Goal: Task Accomplishment & Management: Manage account settings

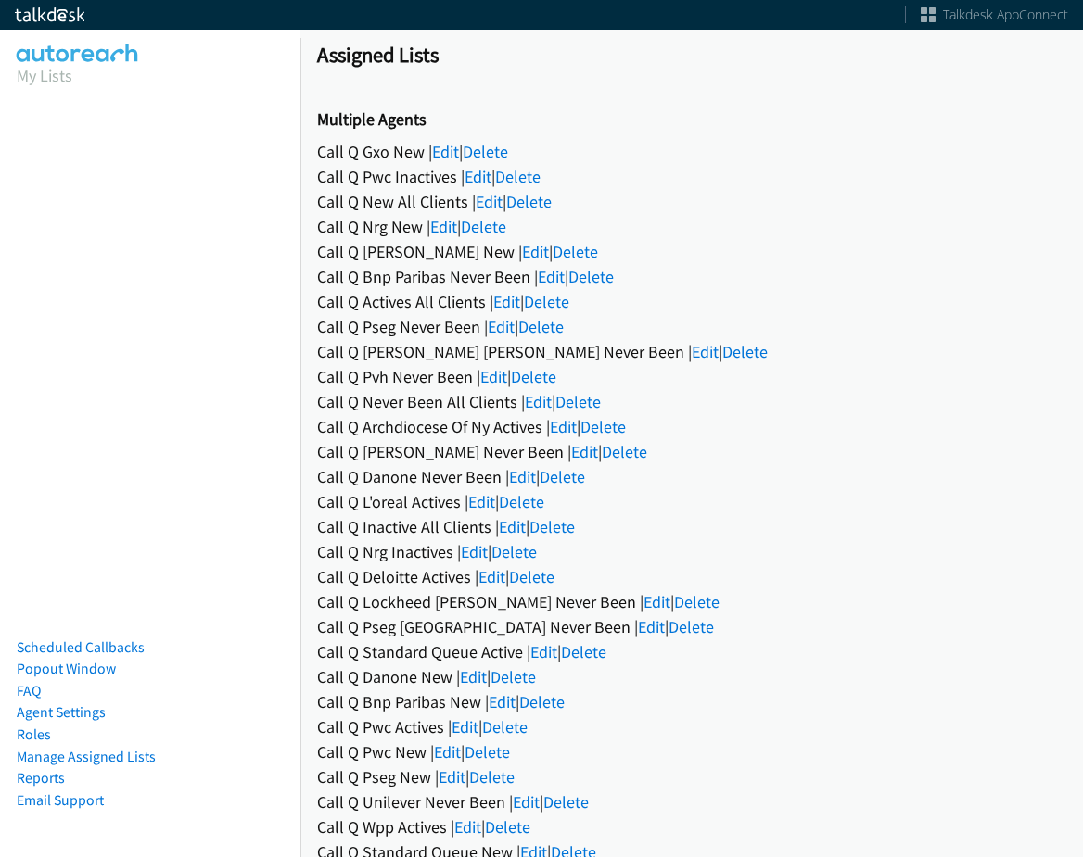
click at [465, 153] on div "Call Q Gxo New | Edit | Delete" at bounding box center [691, 151] width 749 height 25
click at [455, 153] on link "Edit" at bounding box center [445, 151] width 27 height 21
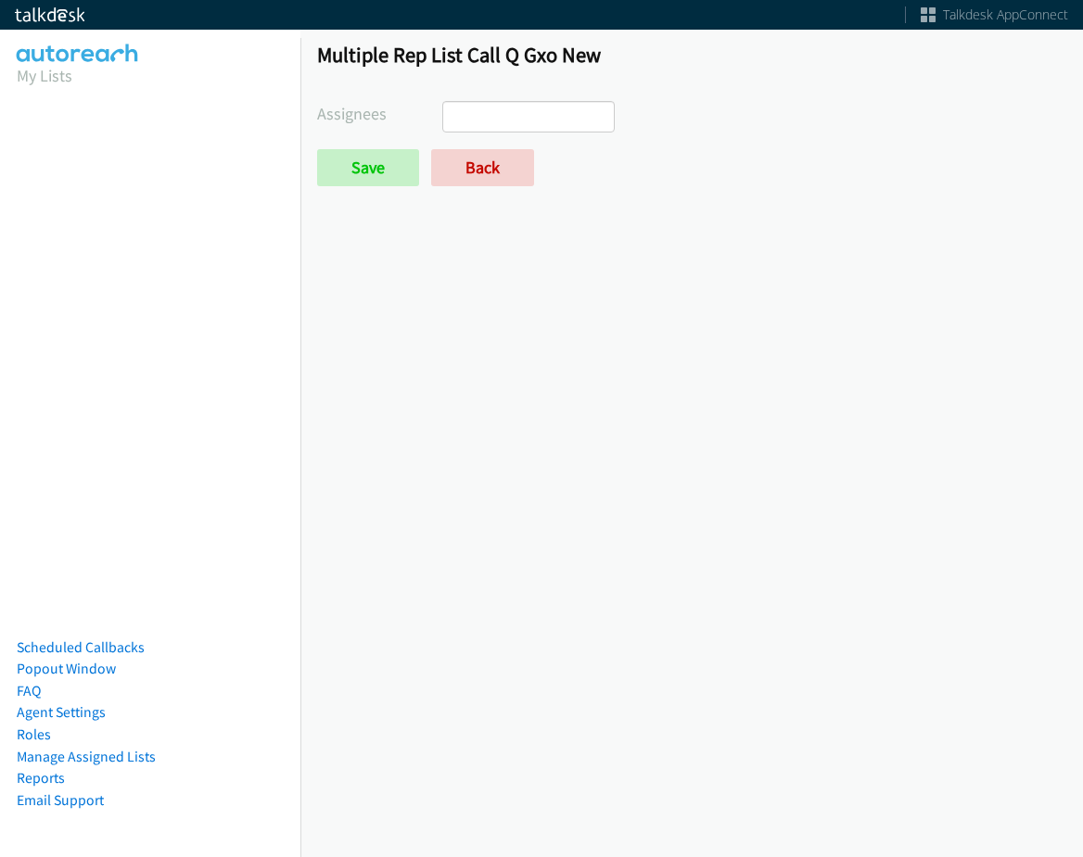
select select
click at [489, 162] on link "Back" at bounding box center [482, 167] width 103 height 37
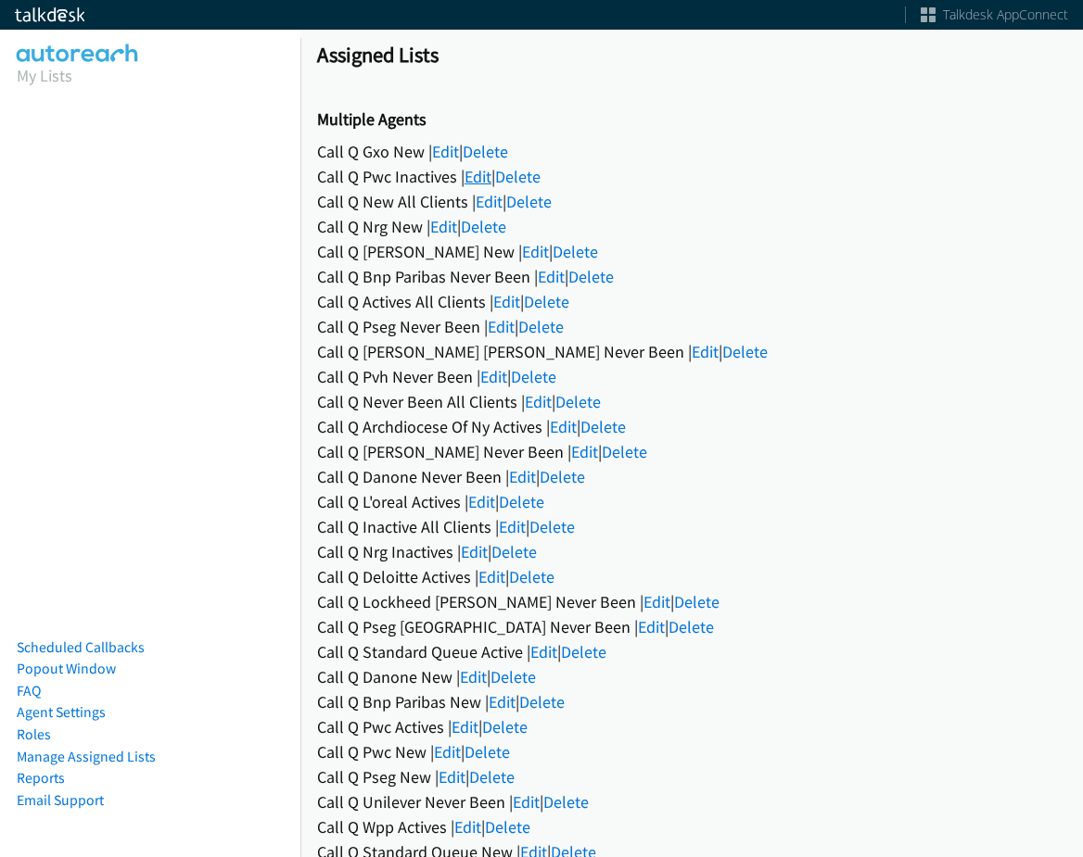
click at [473, 184] on link "Edit" at bounding box center [477, 176] width 27 height 21
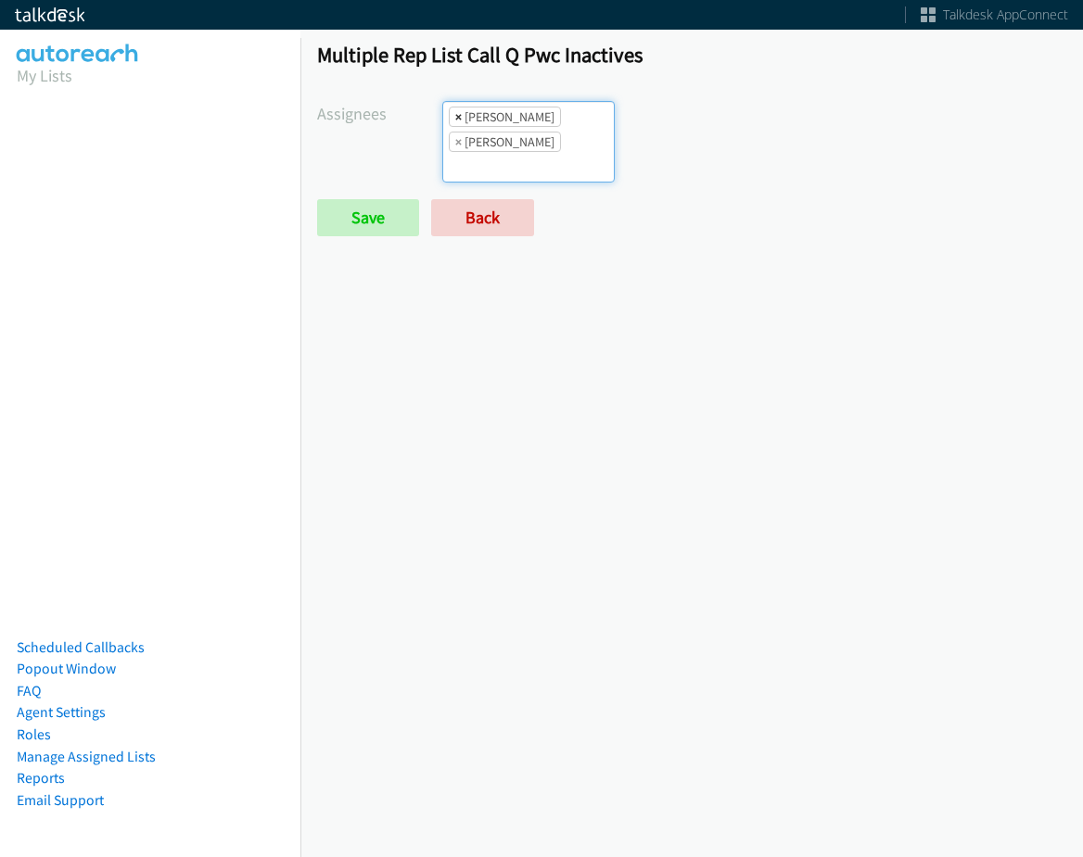
click at [457, 116] on span "×" at bounding box center [458, 117] width 6 height 19
select select "342df737-67c3-4ba0-b24a-dddbcb1c4b65"
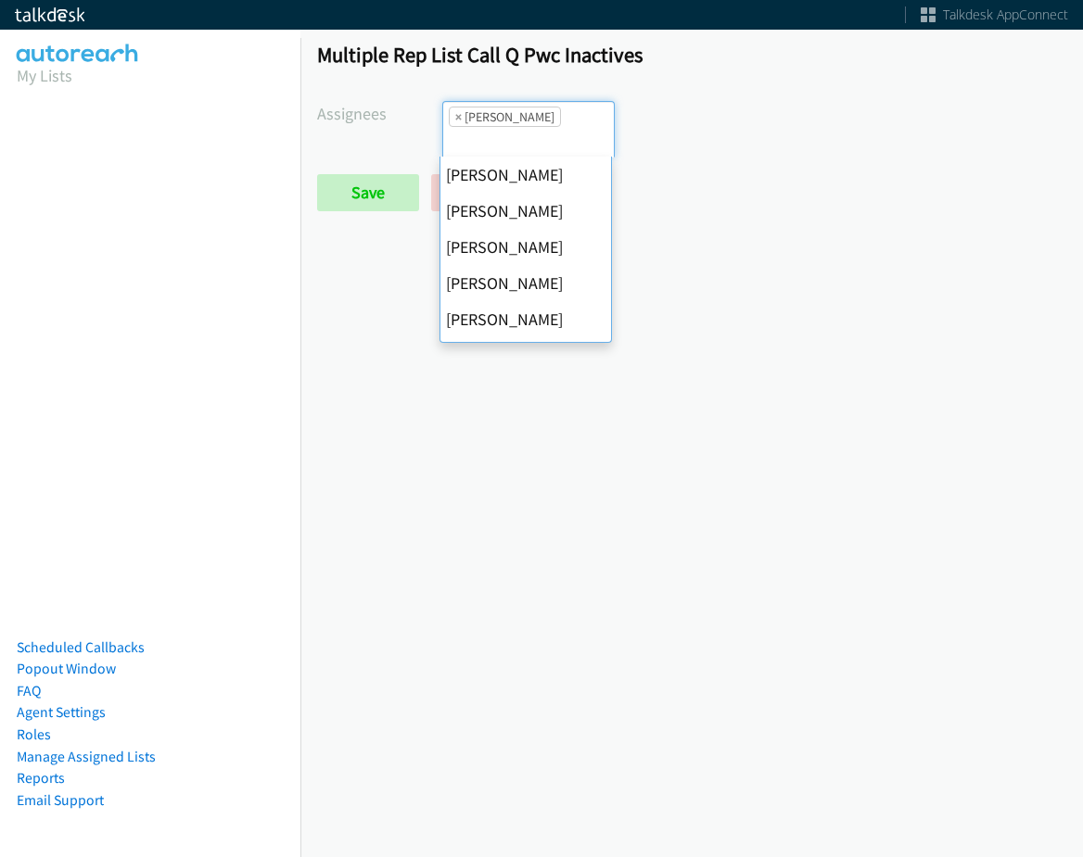
click at [457, 116] on span "×" at bounding box center [458, 117] width 6 height 19
select select
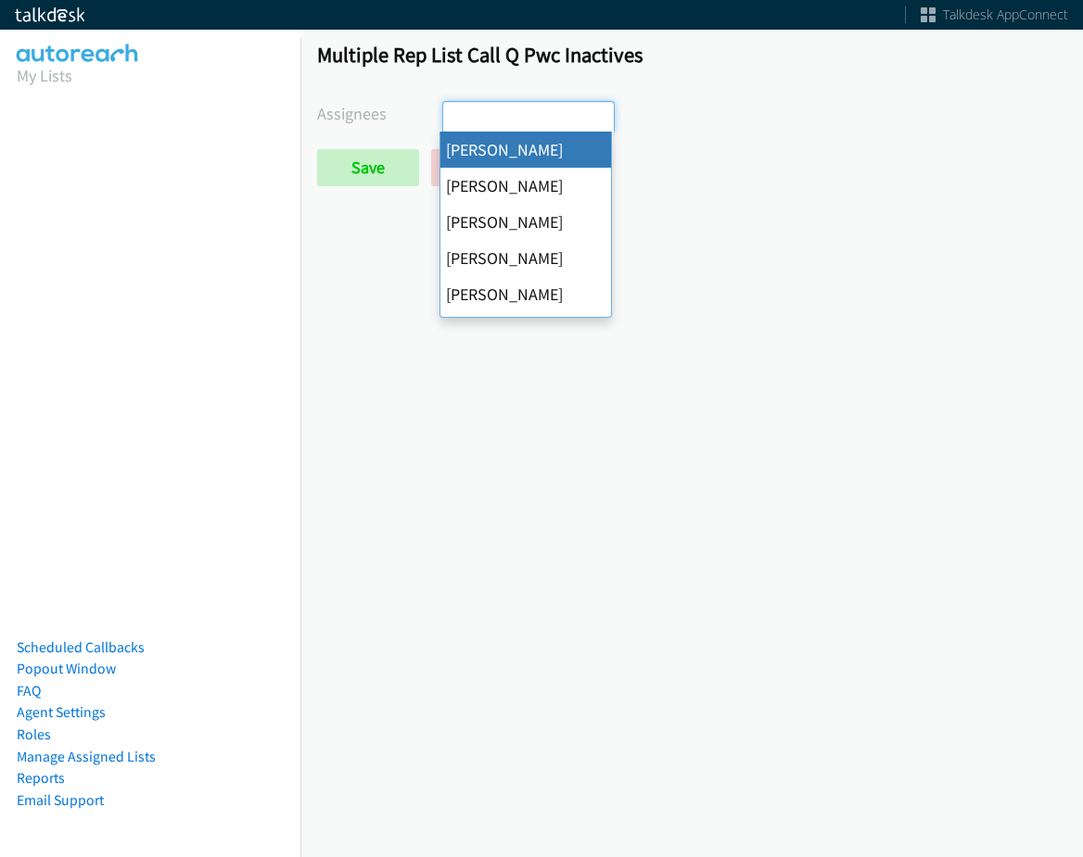
click at [457, 116] on input "search" at bounding box center [475, 117] width 65 height 30
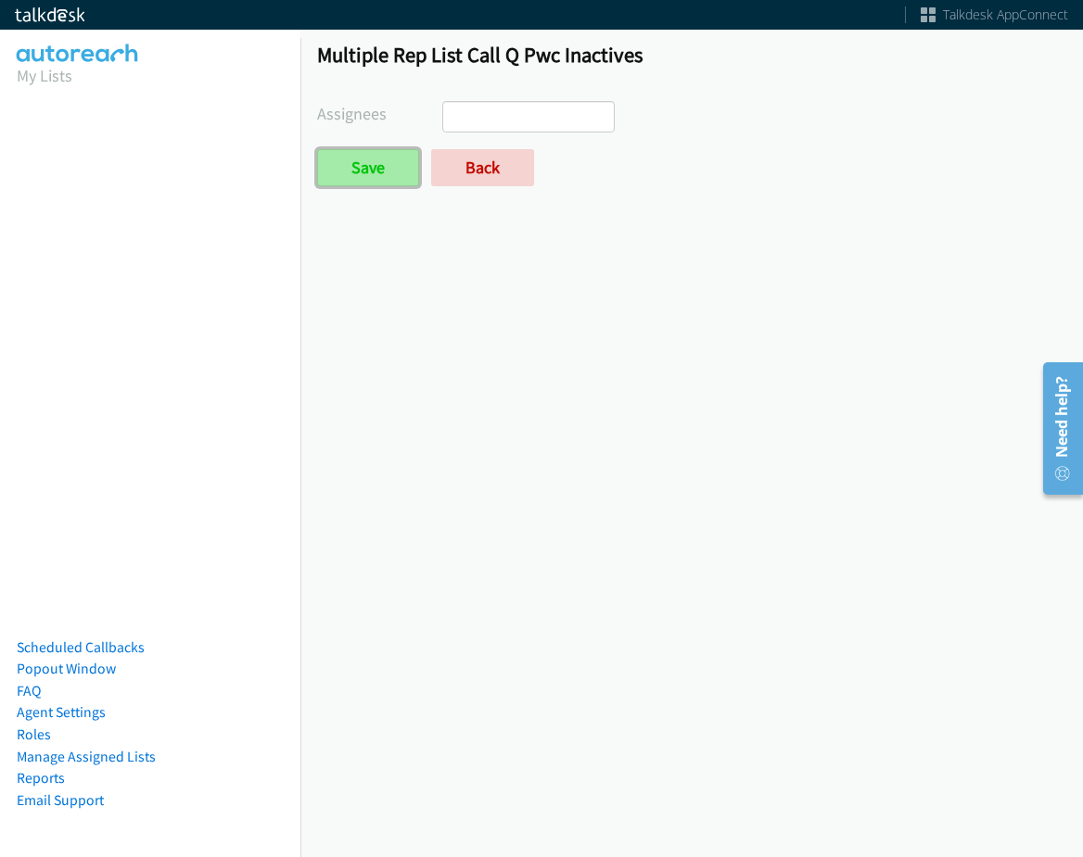
click at [390, 184] on input "Save" at bounding box center [368, 167] width 102 height 37
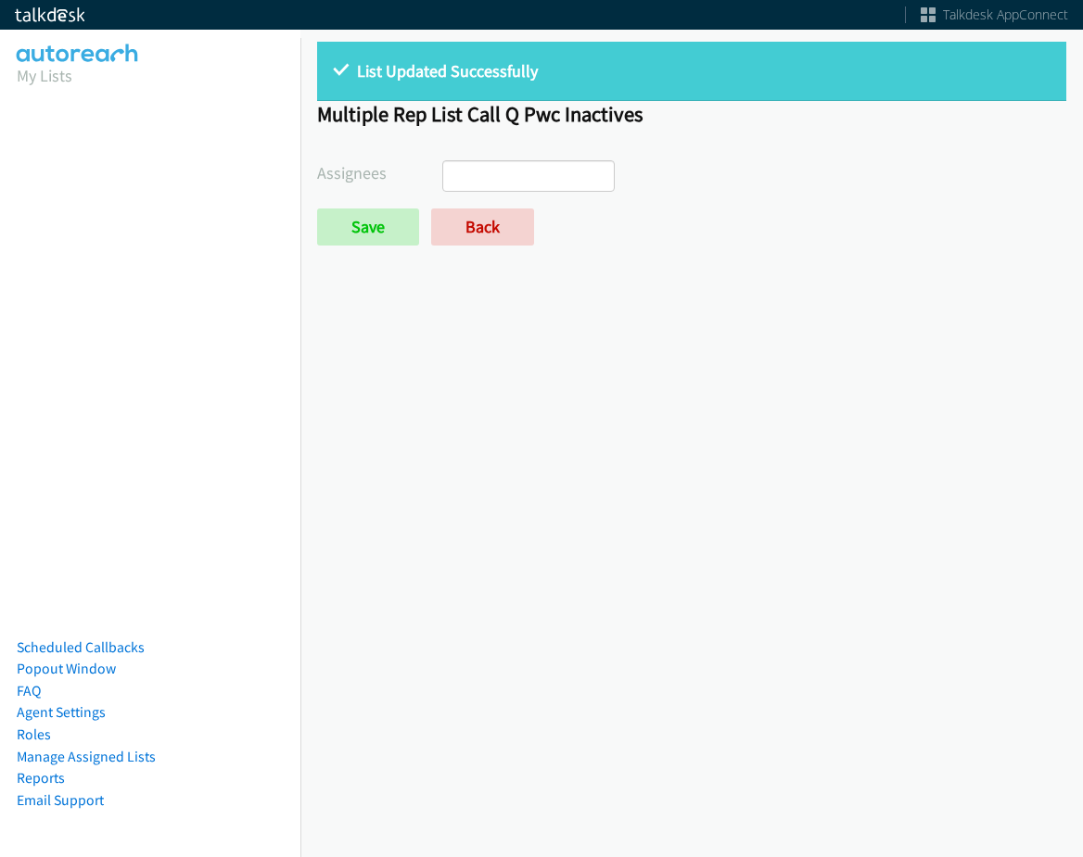
select select
click at [501, 228] on link "Back" at bounding box center [482, 227] width 103 height 37
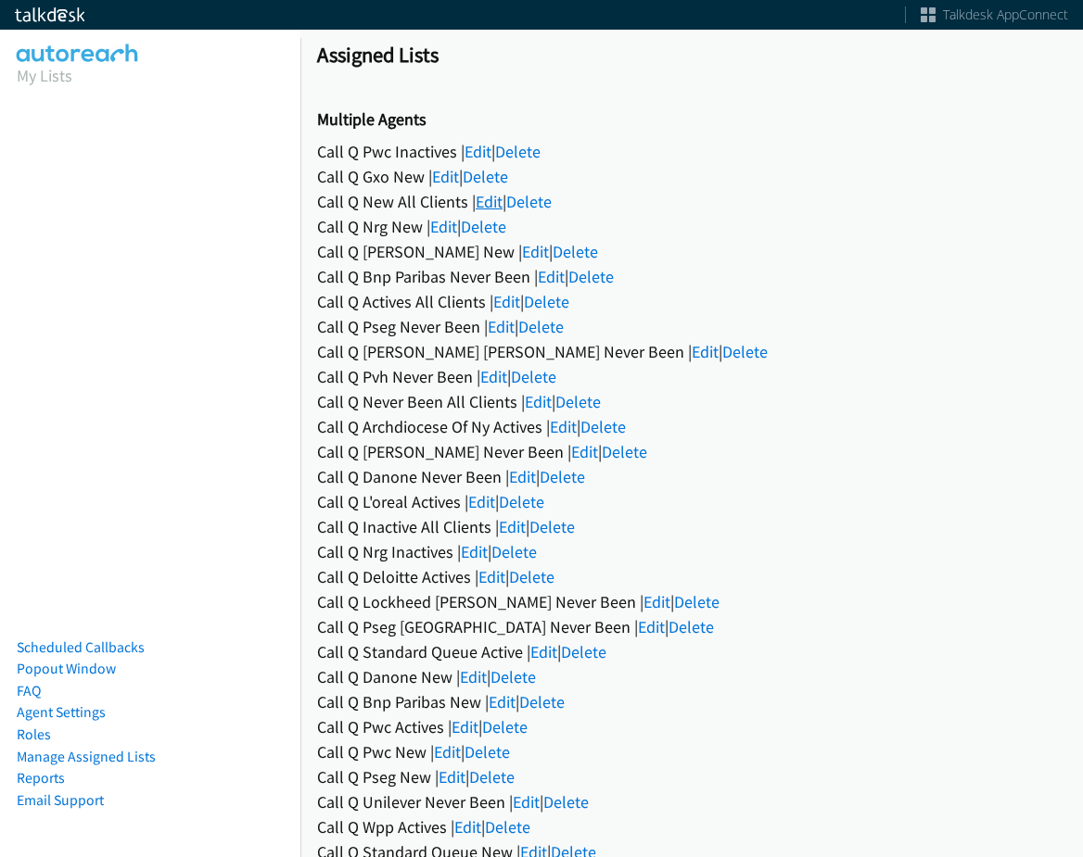
click at [488, 209] on link "Edit" at bounding box center [489, 201] width 27 height 21
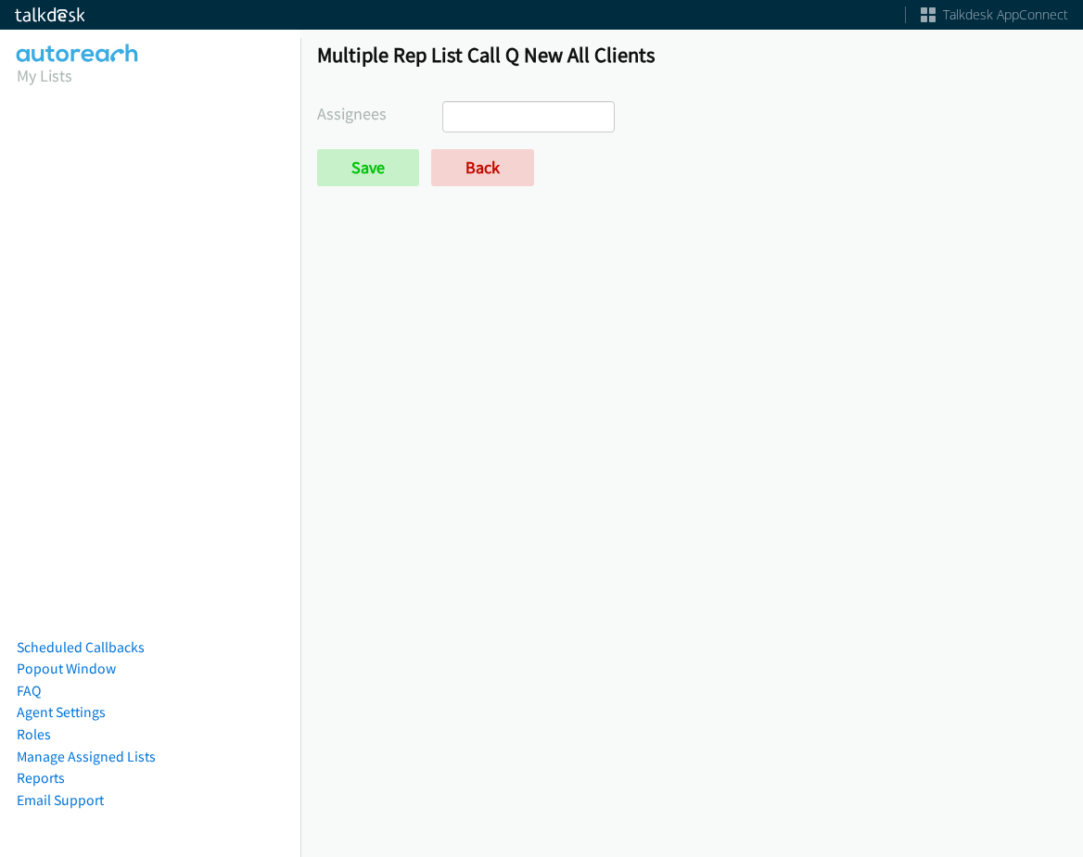
select select
click at [459, 141] on form "Assignees [PERSON_NAME] [PERSON_NAME] [PERSON_NAME] [PERSON_NAME] Daquaya [PERS…" at bounding box center [691, 143] width 749 height 85
click at [476, 163] on link "Back" at bounding box center [482, 167] width 103 height 37
select select
click at [473, 154] on link "Back" at bounding box center [482, 167] width 103 height 37
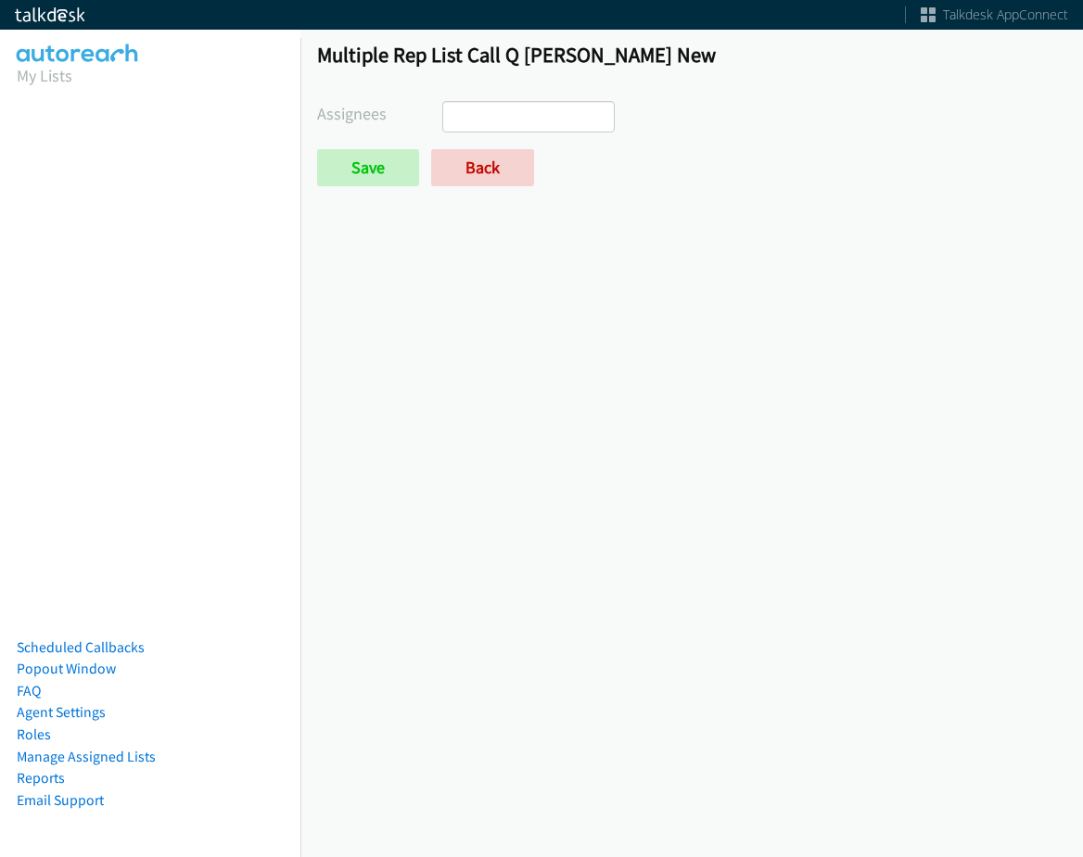
select select
click at [462, 177] on link "Back" at bounding box center [482, 167] width 103 height 37
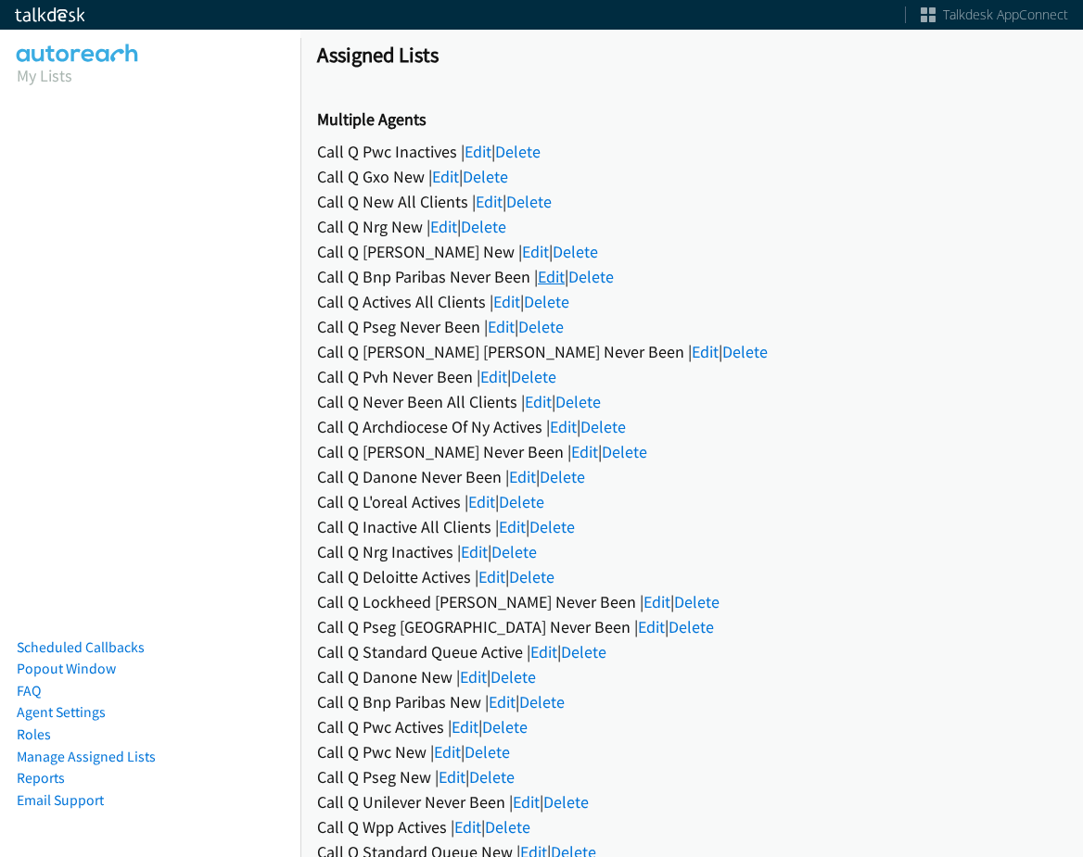
drag, startPoint x: 549, startPoint y: 264, endPoint x: 548, endPoint y: 275, distance: 11.2
click at [549, 265] on div "Call Q Bnp Paribas Never Been | Edit | Delete" at bounding box center [691, 276] width 749 height 25
click at [548, 275] on link "Edit" at bounding box center [551, 276] width 27 height 21
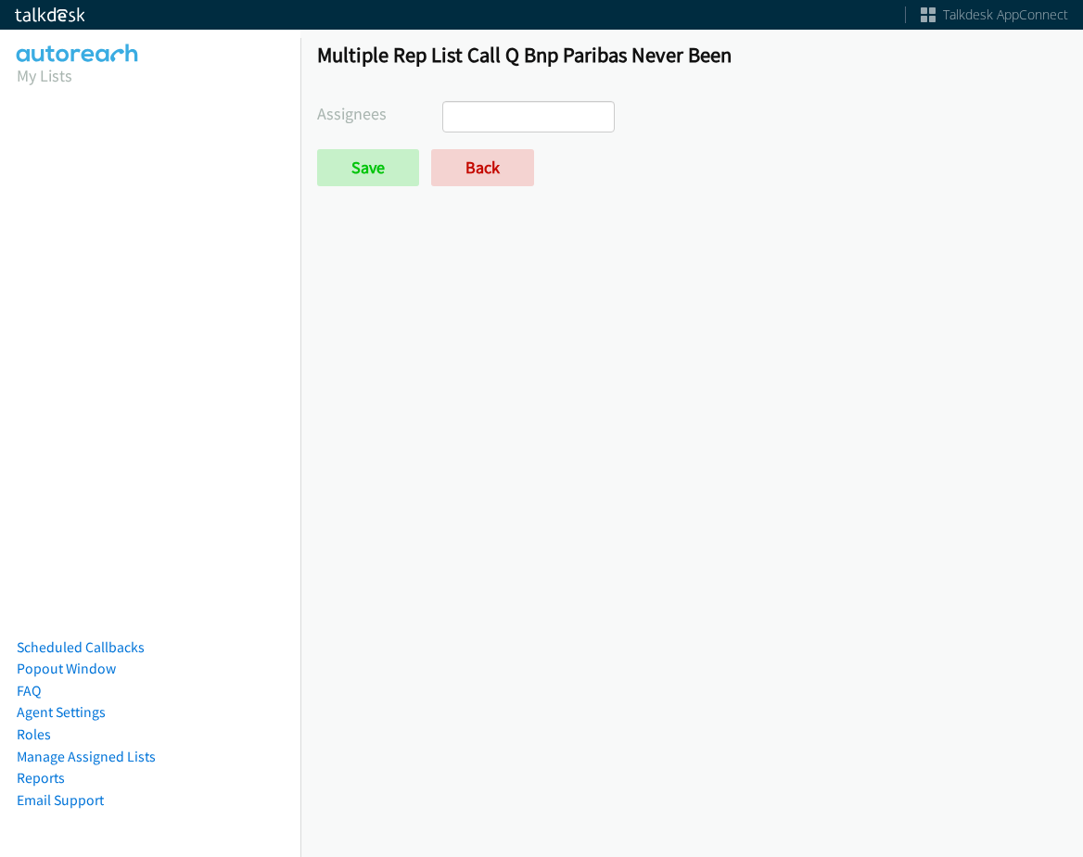
select select
click at [464, 180] on link "Back" at bounding box center [482, 167] width 103 height 37
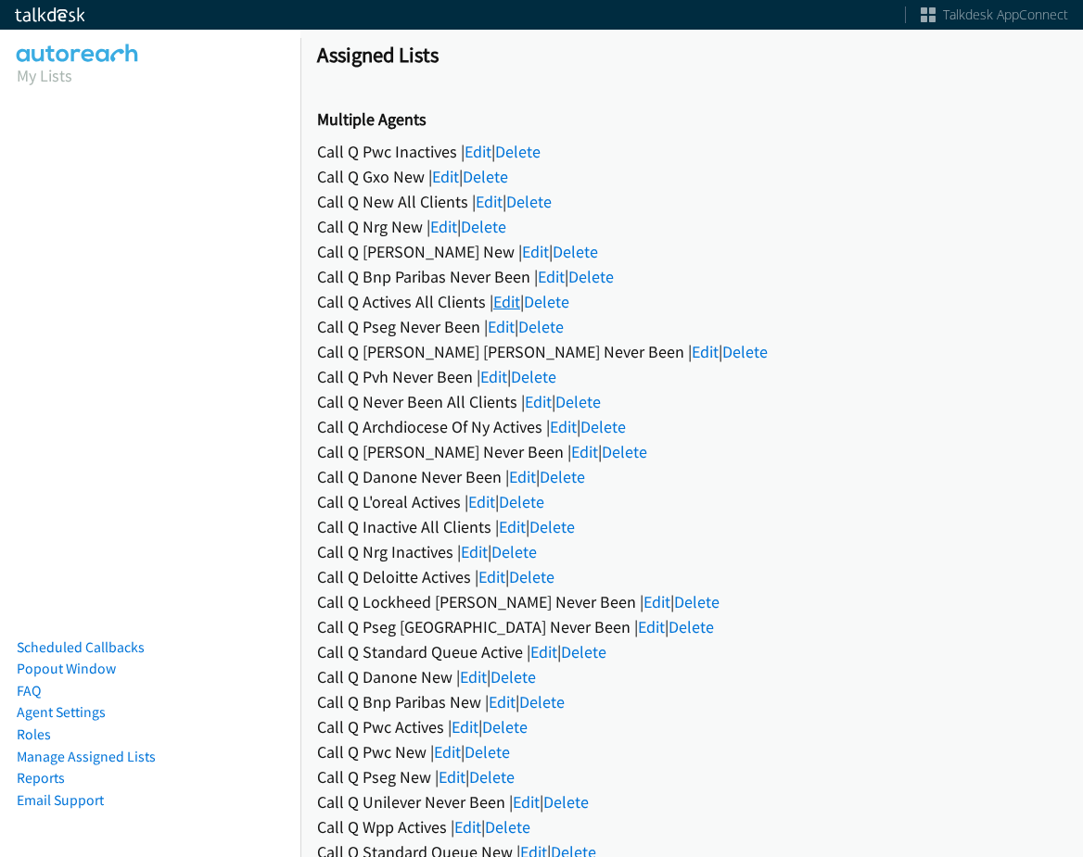
click at [498, 300] on link "Edit" at bounding box center [506, 301] width 27 height 21
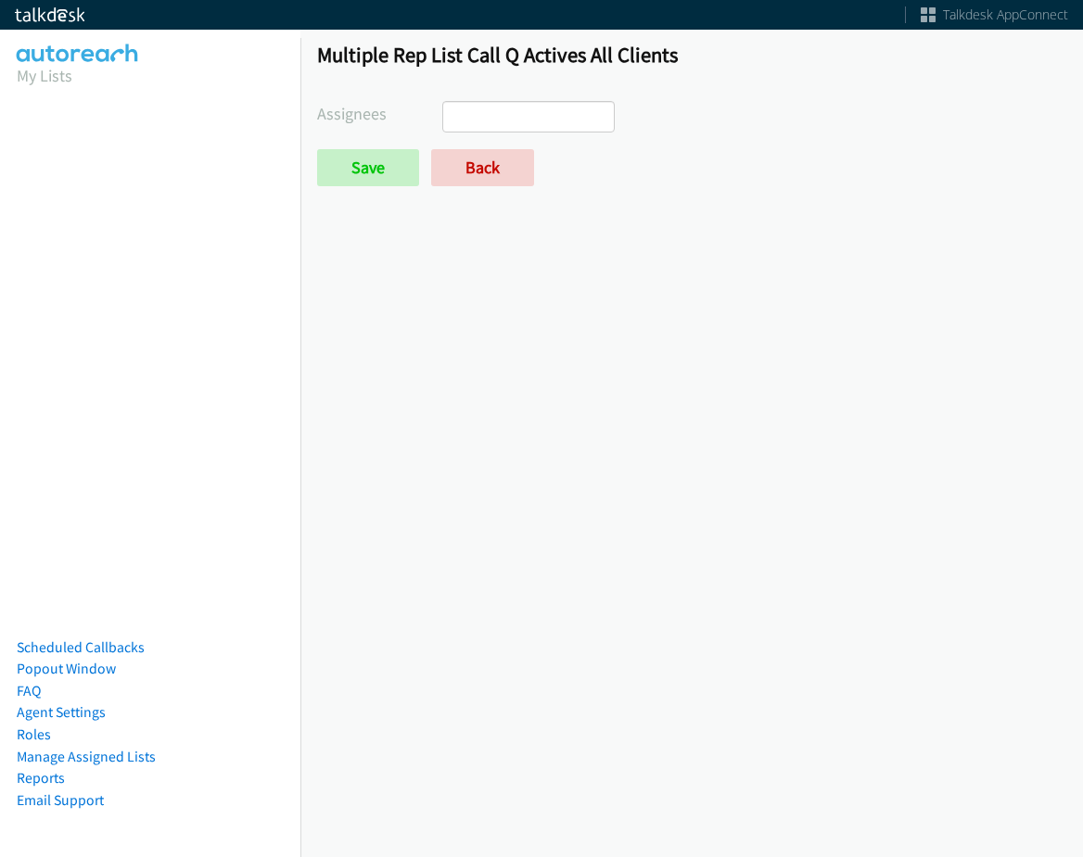
select select
click at [474, 181] on link "Back" at bounding box center [482, 167] width 103 height 37
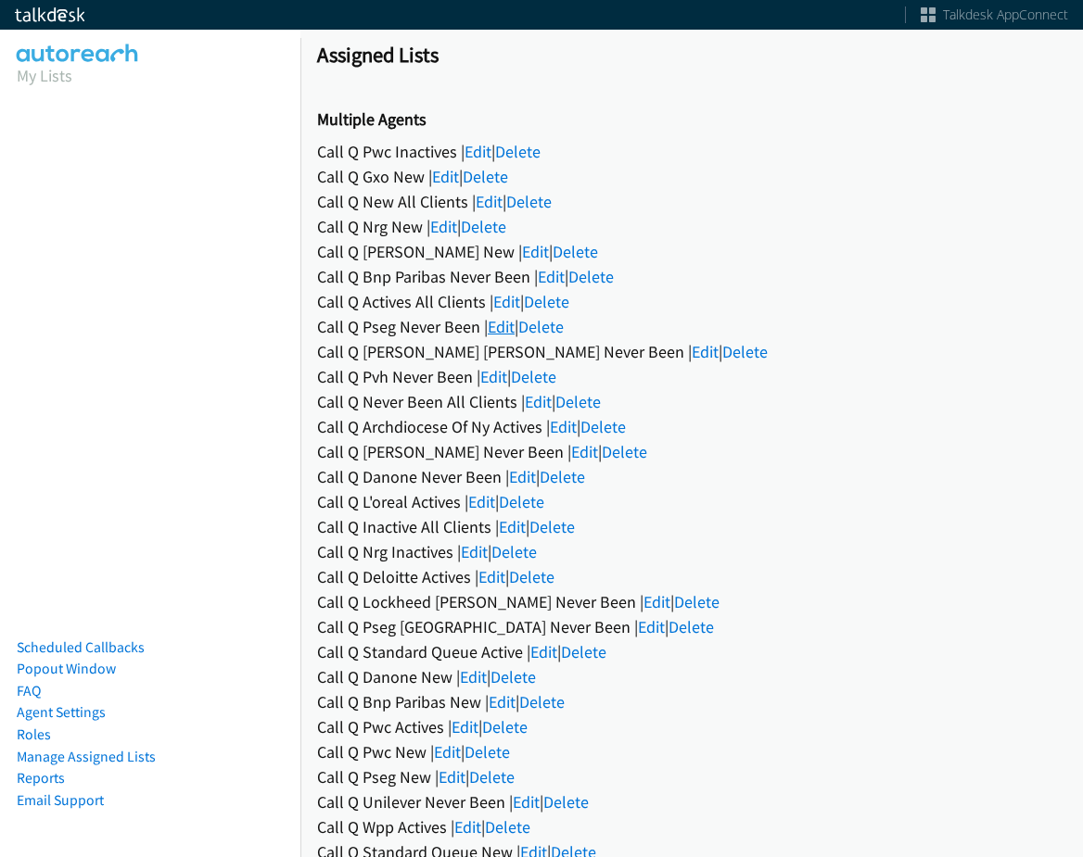
click at [496, 322] on link "Edit" at bounding box center [501, 326] width 27 height 21
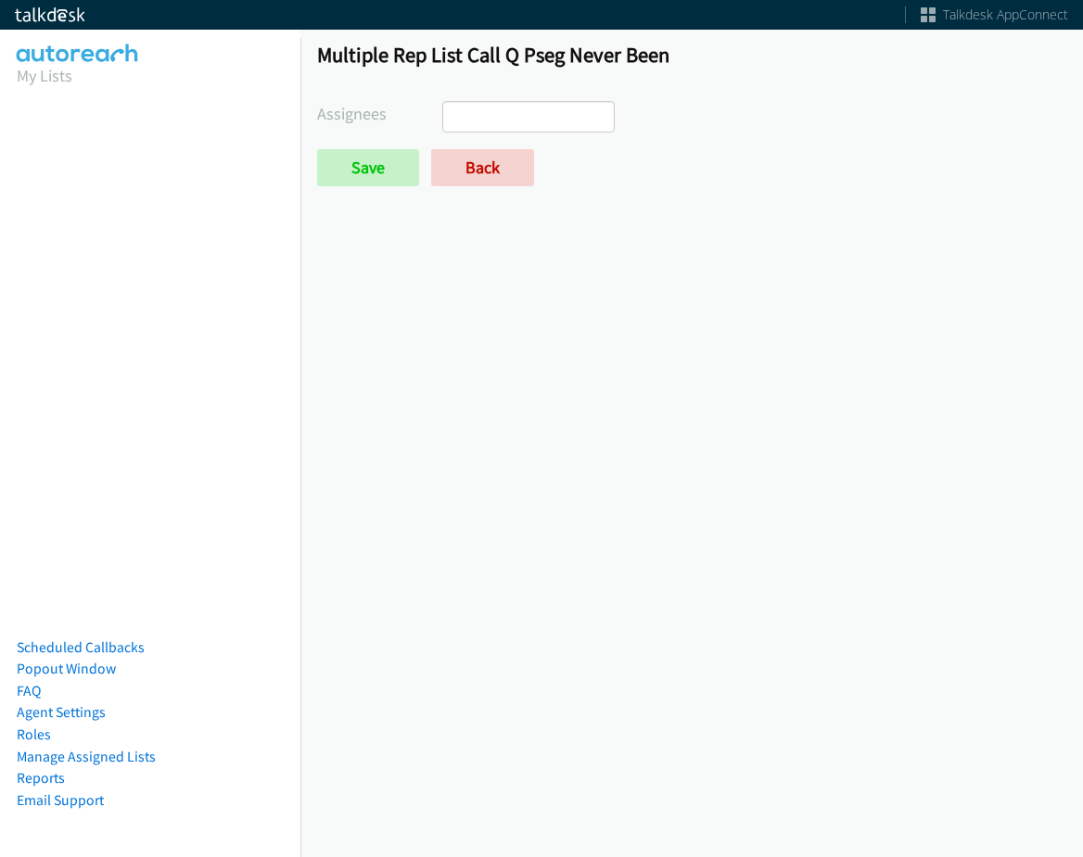
select select
click at [475, 161] on link "Back" at bounding box center [482, 167] width 103 height 37
